Goal: Information Seeking & Learning: Learn about a topic

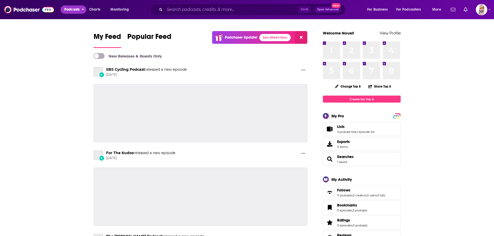
click at [76, 10] on span "Podcasts" at bounding box center [71, 9] width 15 height 7
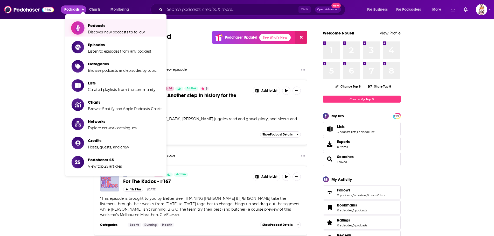
click at [111, 27] on span "Podcasts" at bounding box center [116, 25] width 57 height 5
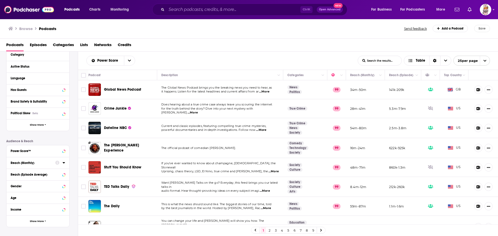
scroll to position [77, 0]
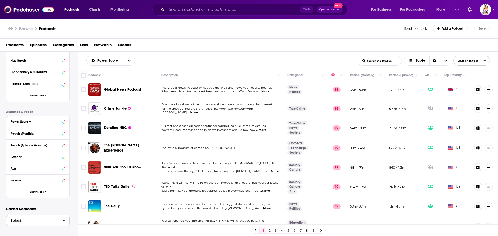
click at [36, 219] on span "Select" at bounding box center [32, 220] width 52 height 3
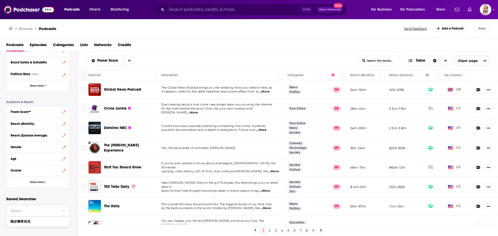
click at [32, 212] on span "Select" at bounding box center [32, 210] width 52 height 3
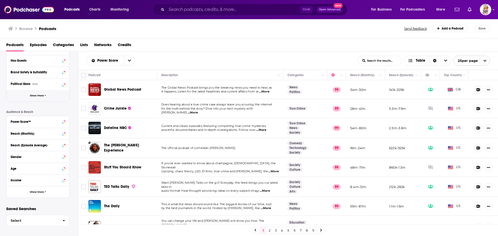
click at [34, 93] on button "Show More" at bounding box center [37, 96] width 63 height 12
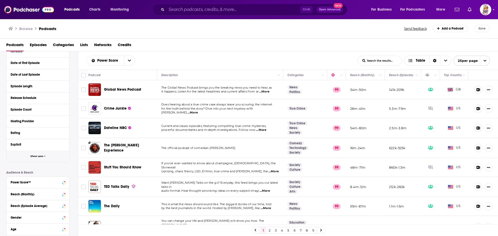
scroll to position [182, 0]
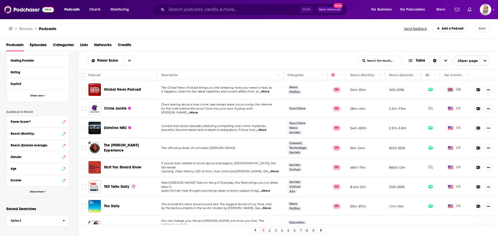
click at [32, 194] on button "Show More" at bounding box center [37, 192] width 63 height 12
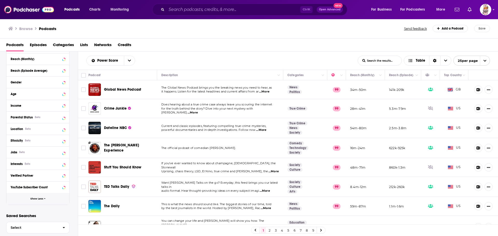
scroll to position [260, 0]
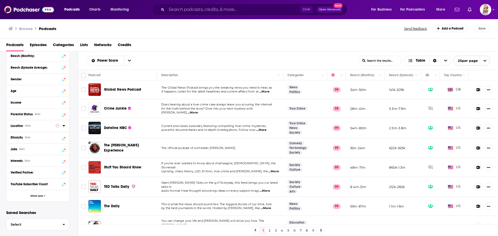
click at [38, 125] on div "Location Beta" at bounding box center [31, 126] width 41 height 4
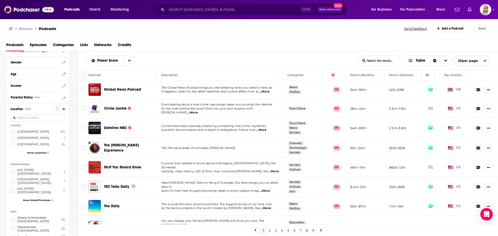
scroll to position [286, 0]
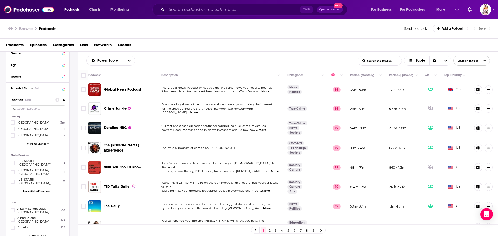
click at [29, 110] on input at bounding box center [38, 108] width 54 height 7
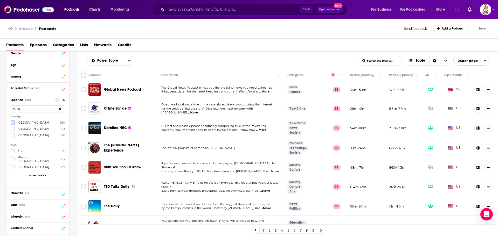
type input "au"
drag, startPoint x: 13, startPoint y: 123, endPoint x: 19, endPoint y: 132, distance: 10.4
click at [13, 123] on icon at bounding box center [12, 123] width 3 height 2
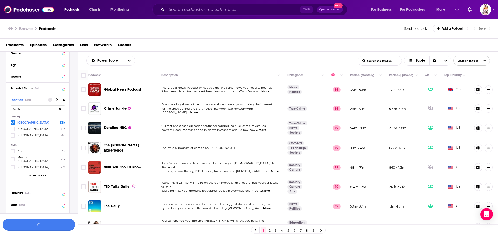
click at [33, 226] on button "button" at bounding box center [39, 225] width 73 height 12
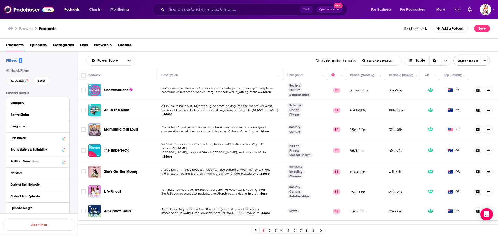
click at [167, 54] on div "Power Score List Search Input Search the results... Table 53,184 podcast result…" at bounding box center [288, 61] width 420 height 18
click at [196, 61] on div "Power Score List Search Input Search the results... Table" at bounding box center [201, 61] width 230 height 10
click at [242, 47] on div "Podcasts Episodes Categories Lists Networks Credits" at bounding box center [249, 46] width 487 height 11
click at [46, 104] on div "Category" at bounding box center [35, 103] width 48 height 4
click at [41, 175] on span "More Categories" at bounding box center [36, 173] width 21 height 3
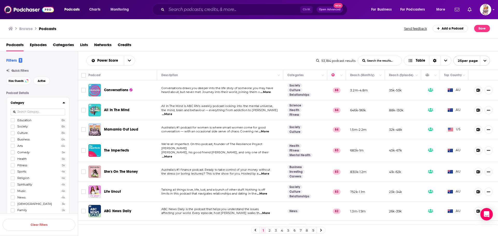
click at [25, 111] on input at bounding box center [38, 112] width 54 height 7
type input "cri"
click at [59, 111] on icon at bounding box center [60, 111] width 2 height 3
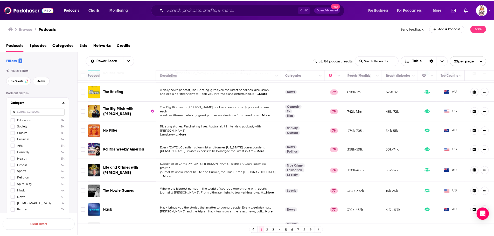
scroll to position [338, 0]
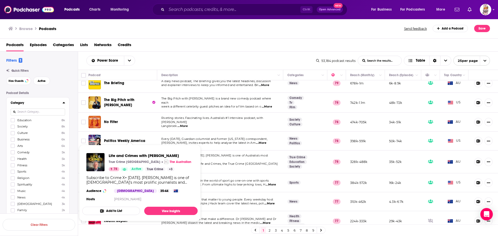
click at [169, 162] on p "The Australian" at bounding box center [180, 162] width 22 height 4
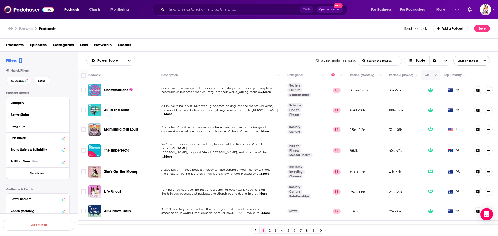
click at [432, 77] on button "Column Actions" at bounding box center [435, 75] width 6 height 6
click at [431, 76] on div at bounding box center [249, 118] width 498 height 236
click at [320, 76] on button "Column Actions" at bounding box center [323, 75] width 6 height 6
click at [296, 61] on div at bounding box center [249, 118] width 498 height 236
click at [340, 75] on icon "Column Actions" at bounding box center [341, 76] width 3 height 2
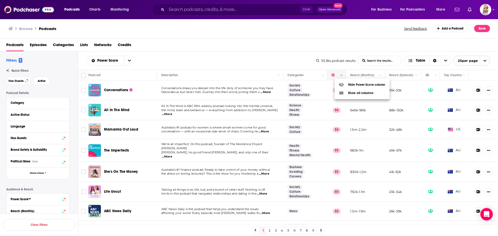
click at [337, 75] on div at bounding box center [249, 118] width 498 height 236
click at [113, 61] on span "Power Score" at bounding box center [108, 61] width 23 height 4
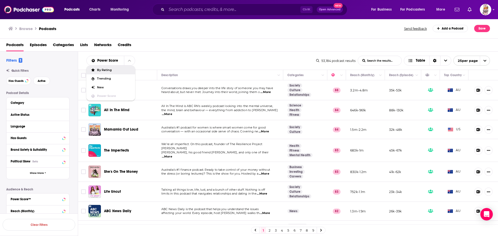
click at [166, 55] on div "Power Score By Rating Trending New Power Score List Search Input Search the res…" at bounding box center [288, 61] width 420 height 18
click at [487, 90] on icon "Show More Button" at bounding box center [488, 90] width 3 height 1
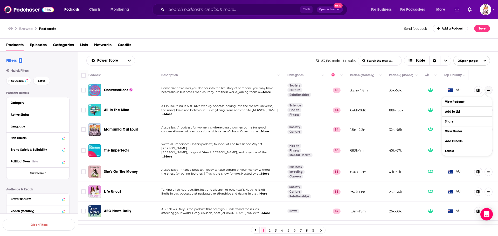
click at [487, 90] on icon "Show More Button" at bounding box center [488, 90] width 3 height 1
click at [207, 55] on div "Power Score List Search Input Search the results... Table 53,184 podcast result…" at bounding box center [288, 61] width 420 height 18
